Goal: Task Accomplishment & Management: Complete application form

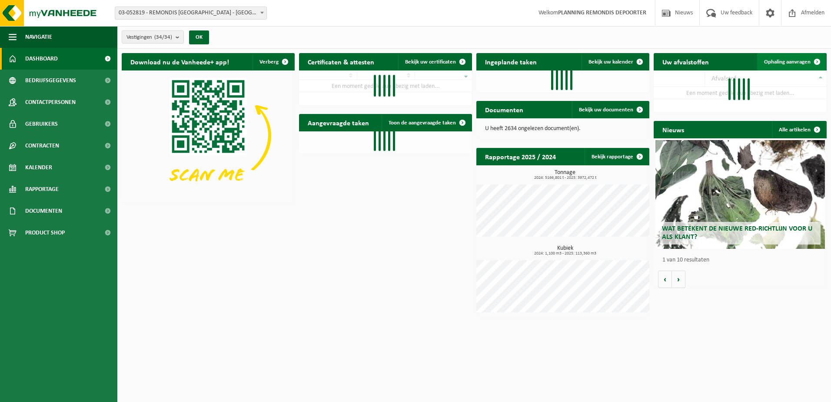
click at [785, 61] on span "Ophaling aanvragen" at bounding box center [787, 62] width 47 height 6
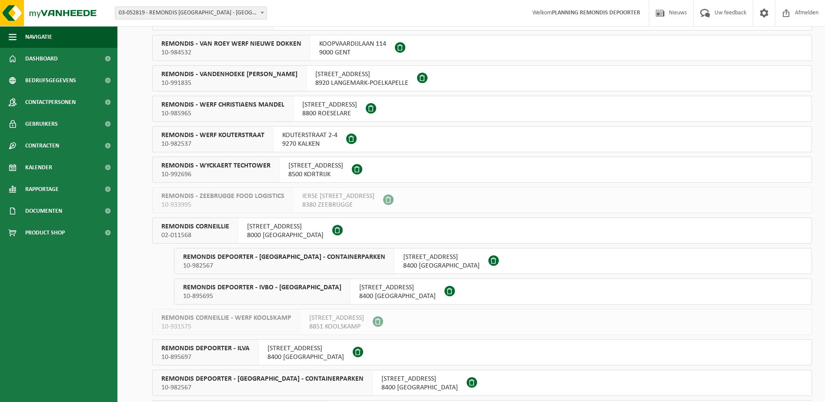
scroll to position [522, 0]
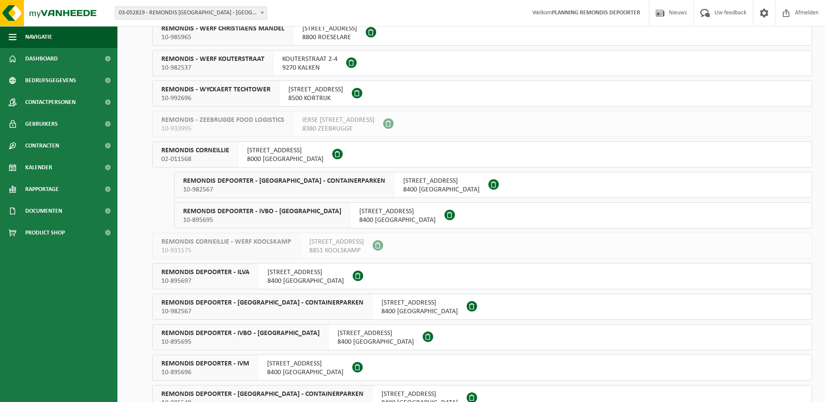
click at [238, 179] on span "REMONDIS DEPOORTER - IVBO - CONTAINERPARKEN" at bounding box center [284, 181] width 202 height 9
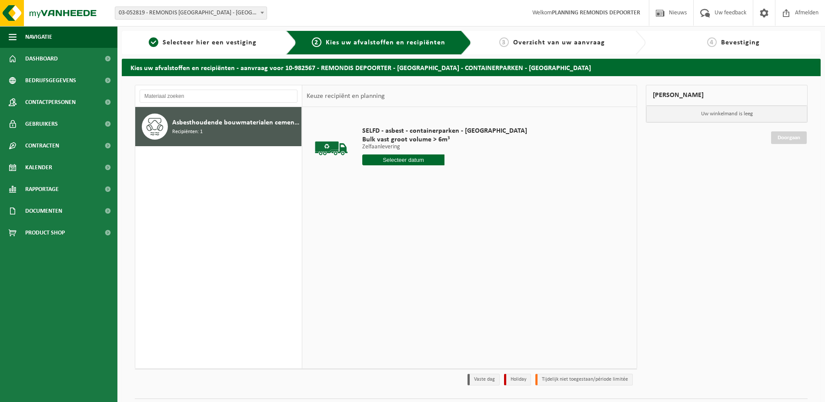
click at [376, 160] on input "text" at bounding box center [403, 159] width 83 height 11
click at [366, 252] on div "22" at bounding box center [370, 251] width 15 height 14
type input "Van 2025-09-22"
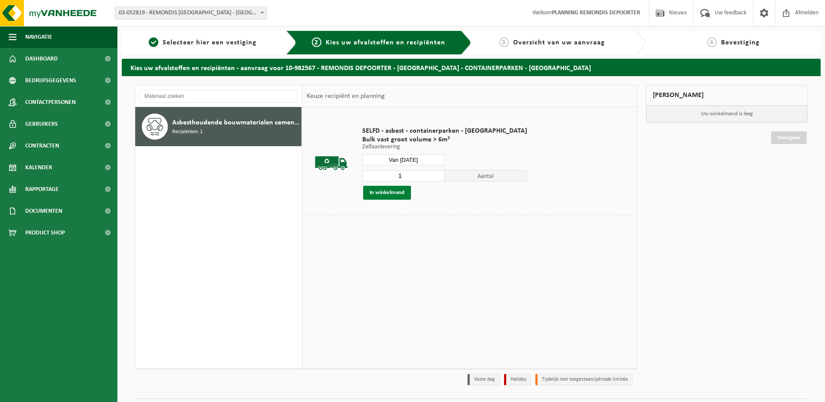
click at [382, 195] on button "In winkelmand" at bounding box center [387, 193] width 48 height 14
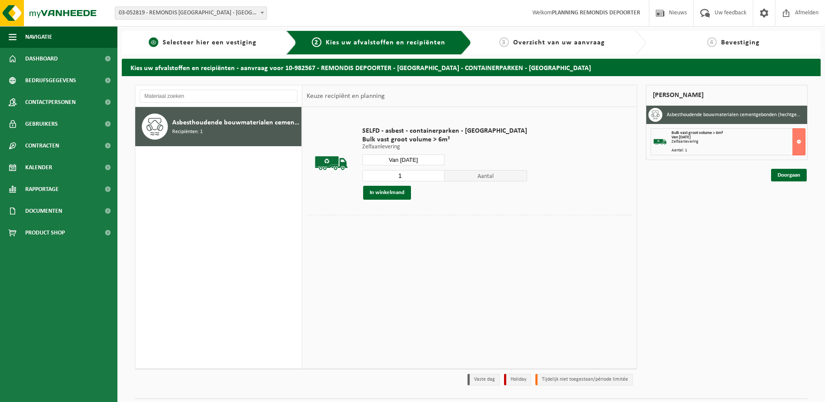
click at [212, 51] on div "1 Selecteer hier een vestiging" at bounding box center [209, 42] width 175 height 23
click at [205, 43] on span "Selecteer hier een vestiging" at bounding box center [210, 42] width 94 height 7
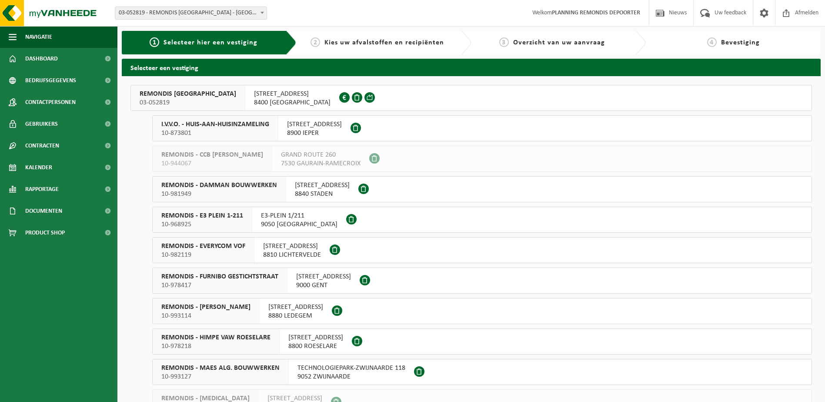
click at [192, 91] on span "REMONDIS WEST-VLAANDEREN" at bounding box center [188, 94] width 97 height 9
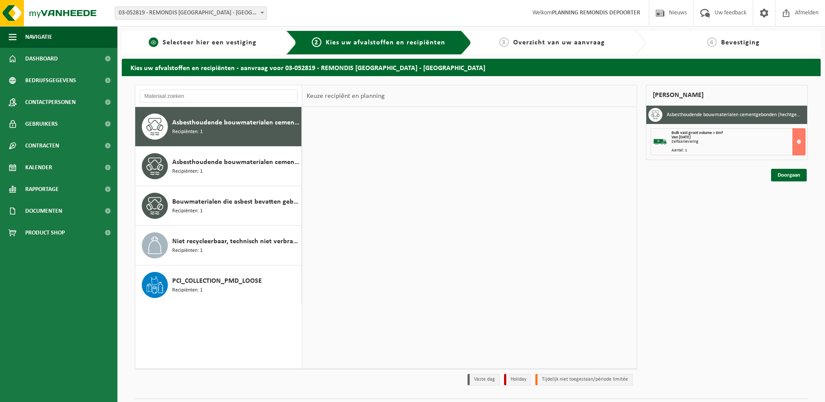
click at [186, 42] on span "Selecteer hier een vestiging" at bounding box center [210, 42] width 94 height 7
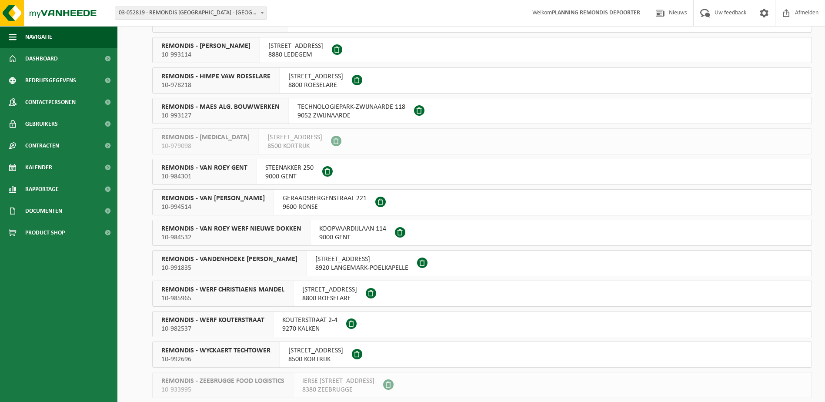
scroll to position [391, 0]
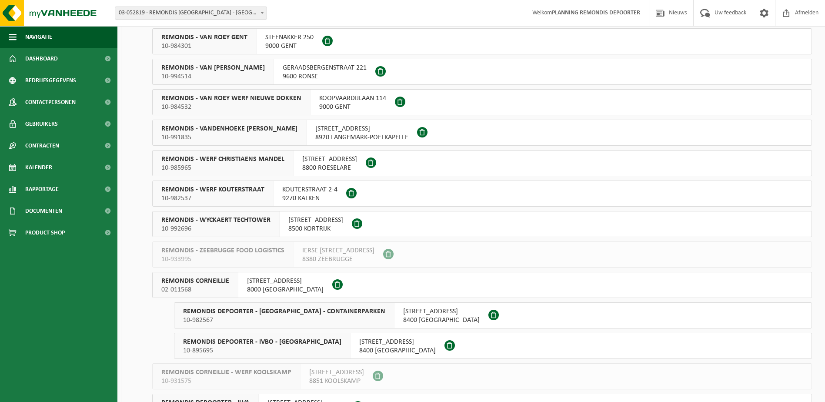
click at [264, 278] on span "KRAKELEWEG 59" at bounding box center [285, 281] width 77 height 9
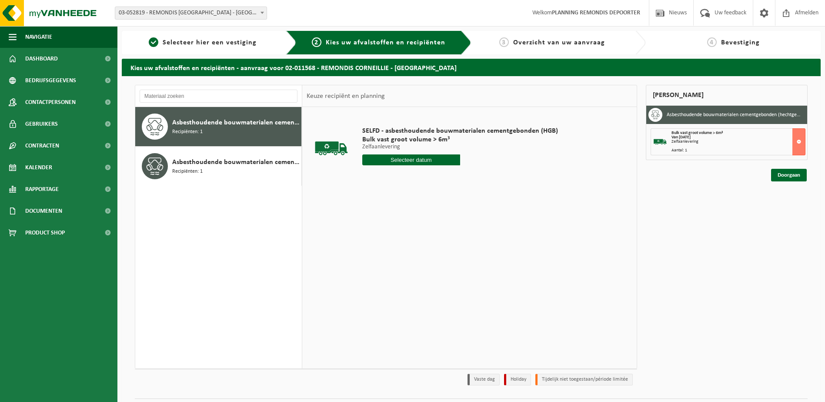
click at [414, 158] on input "text" at bounding box center [411, 159] width 98 height 11
click at [369, 252] on div "22" at bounding box center [370, 251] width 15 height 14
type input "Van 2025-09-22"
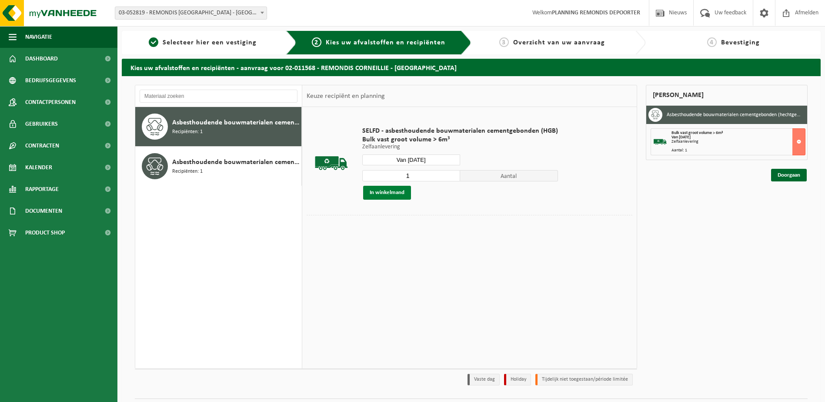
click at [394, 194] on button "In winkelmand" at bounding box center [387, 193] width 48 height 14
click at [783, 203] on link "Doorgaan" at bounding box center [789, 206] width 36 height 13
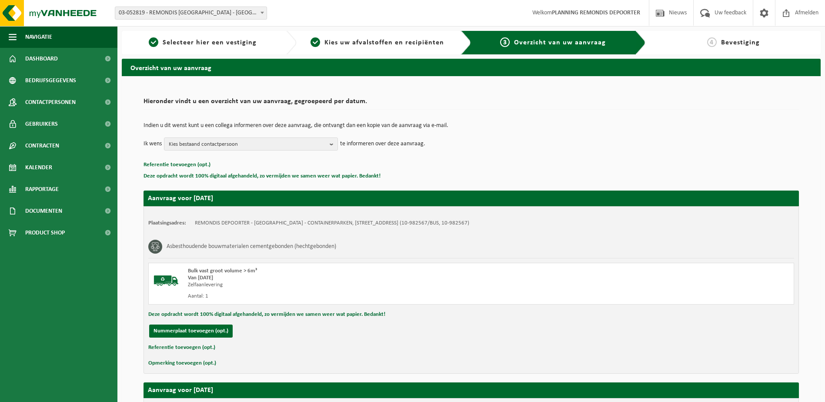
scroll to position [207, 0]
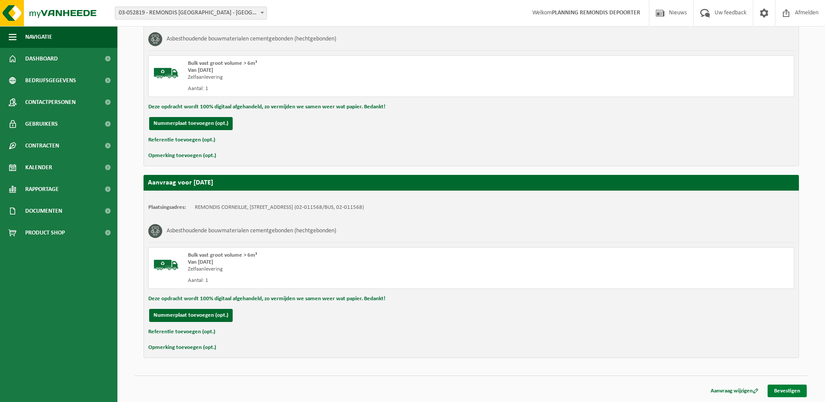
click at [794, 389] on link "Bevestigen" at bounding box center [786, 390] width 39 height 13
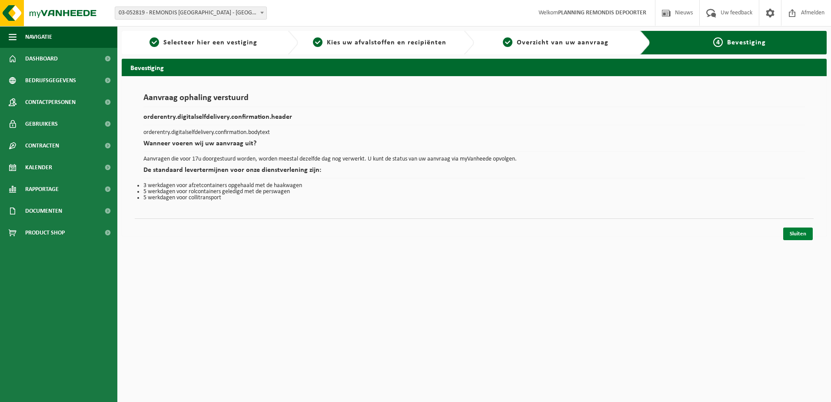
click at [788, 234] on link "Sluiten" at bounding box center [799, 233] width 30 height 13
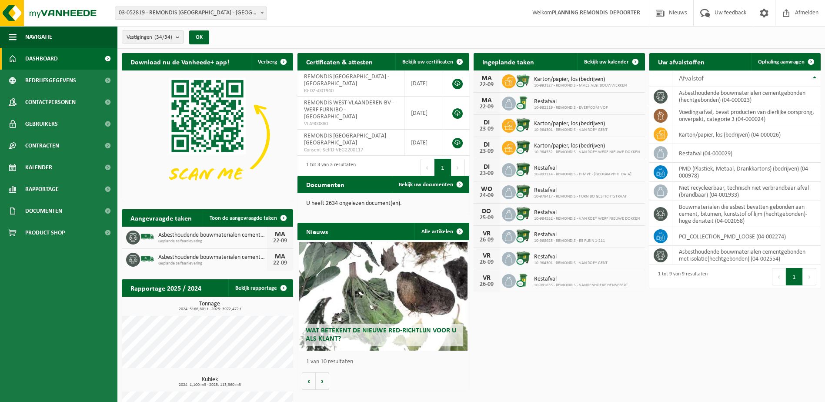
drag, startPoint x: 653, startPoint y: 362, endPoint x: 629, endPoint y: 360, distance: 24.0
click at [653, 362] on div "Download nu de Vanheede+ app! Verberg Certificaten & attesten Bekijk uw certifi…" at bounding box center [471, 251] width 703 height 404
